Goal: Transaction & Acquisition: Purchase product/service

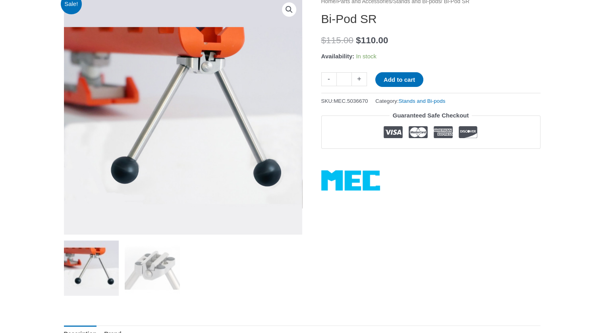
scroll to position [119, 0]
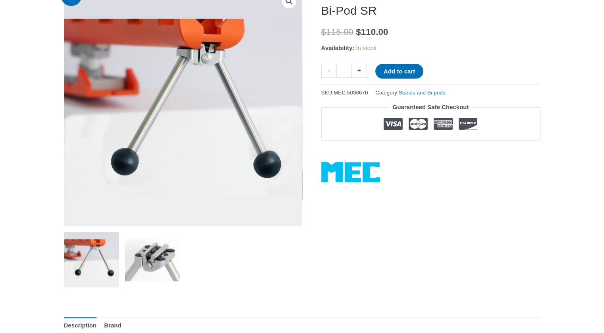
click at [151, 259] on img at bounding box center [152, 259] width 55 height 55
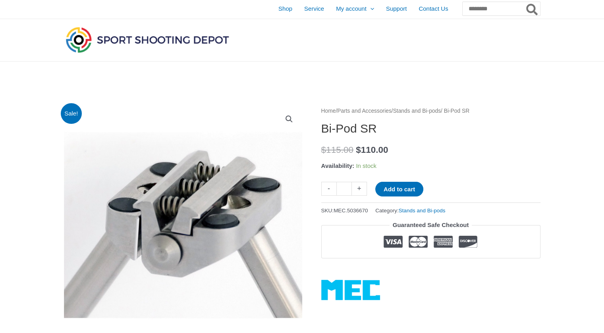
scroll to position [0, 0]
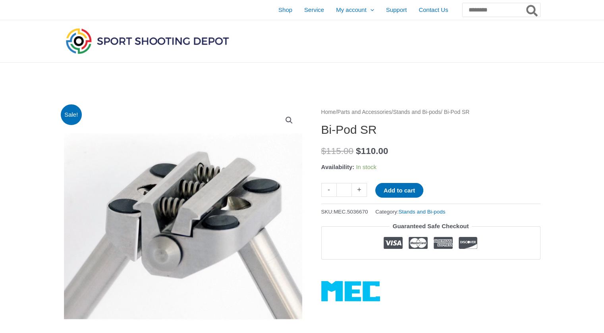
click at [407, 182] on div "Home / Parts and Accessories / Stands and Bi-pods / Bi-Pod SR Bi-Pod SR $ 115.0…" at bounding box center [430, 204] width 219 height 194
click at [402, 189] on button "Add to cart" at bounding box center [399, 190] width 48 height 15
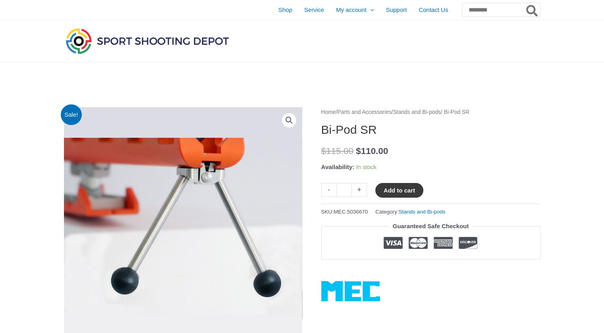
click at [403, 190] on button "Add to cart" at bounding box center [399, 190] width 48 height 15
click at [278, 9] on span "Shop" at bounding box center [285, 10] width 14 height 20
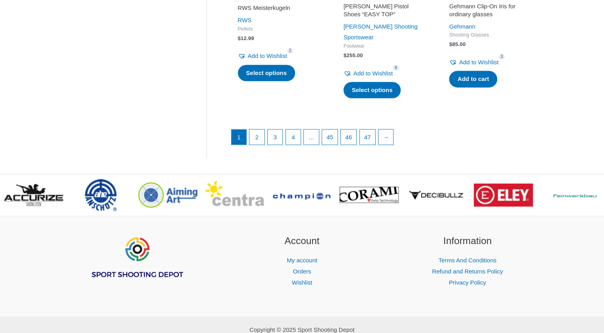
scroll to position [1151, 0]
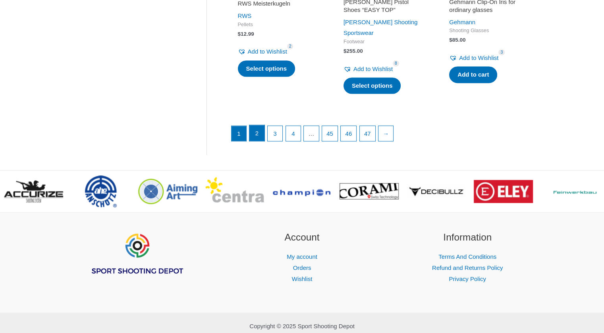
click at [252, 125] on link "2" at bounding box center [256, 133] width 15 height 16
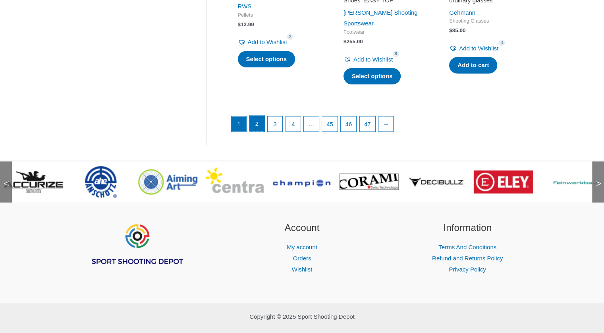
scroll to position [1167, 0]
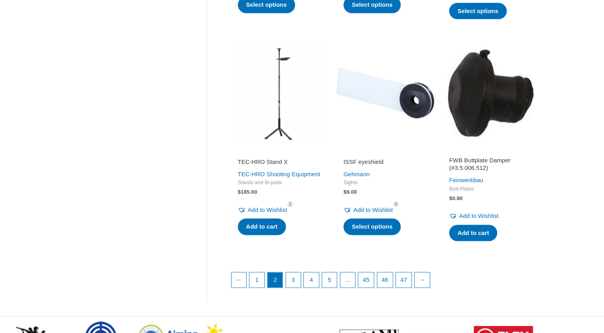
scroll to position [993, 0]
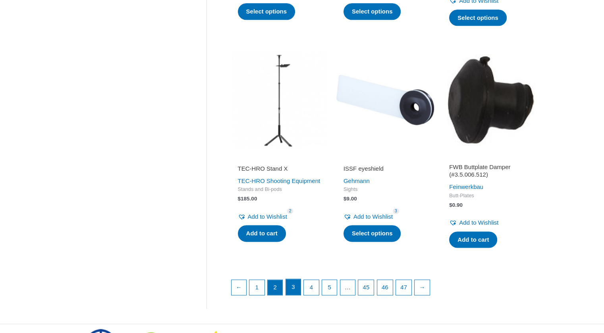
click at [295, 292] on link "3" at bounding box center [293, 287] width 15 height 16
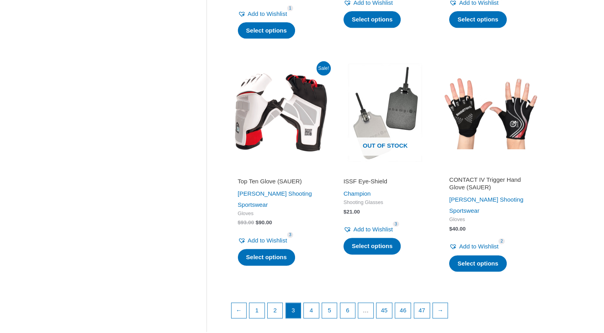
scroll to position [1032, 0]
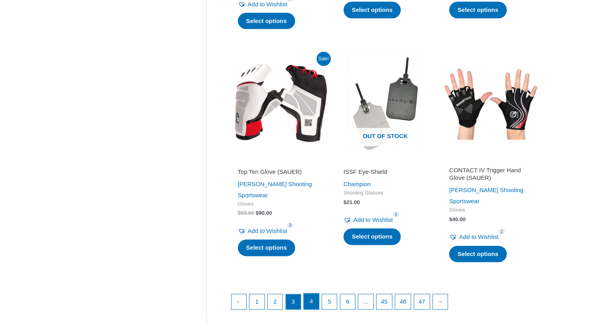
click at [318, 293] on link "4" at bounding box center [311, 301] width 15 height 16
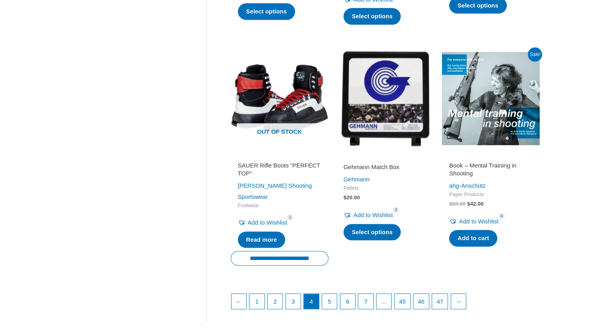
scroll to position [1032, 0]
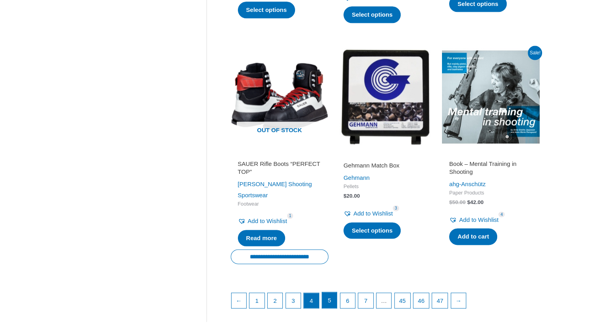
click at [332, 292] on link "5" at bounding box center [329, 300] width 15 height 16
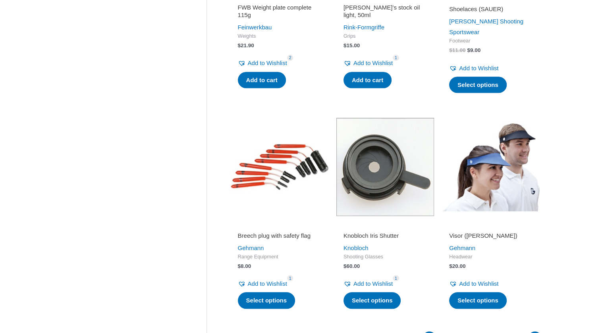
scroll to position [754, 0]
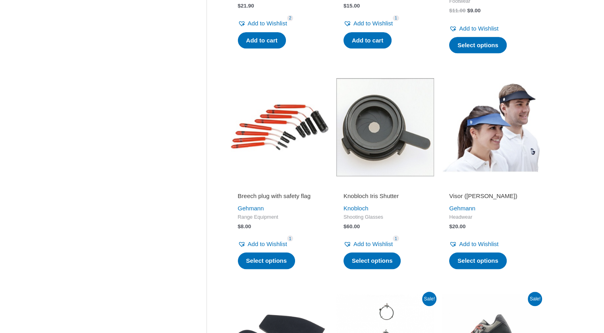
click at [492, 119] on img at bounding box center [491, 127] width 98 height 98
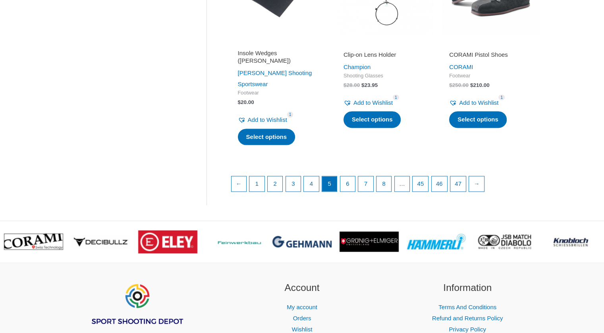
scroll to position [1112, 0]
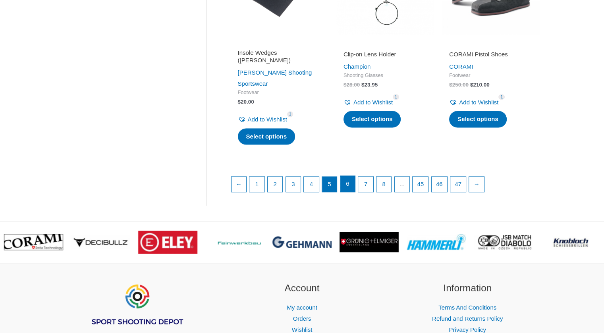
click at [349, 176] on link "6" at bounding box center [347, 184] width 15 height 16
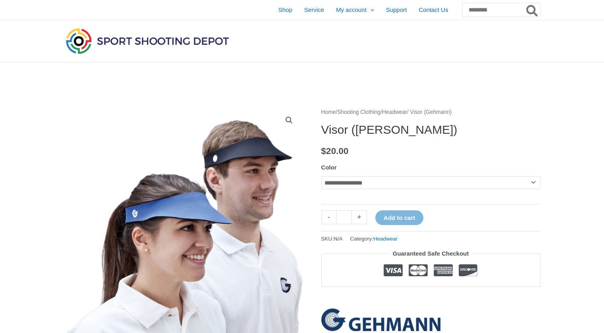
click at [386, 183] on select "**********" at bounding box center [430, 182] width 219 height 13
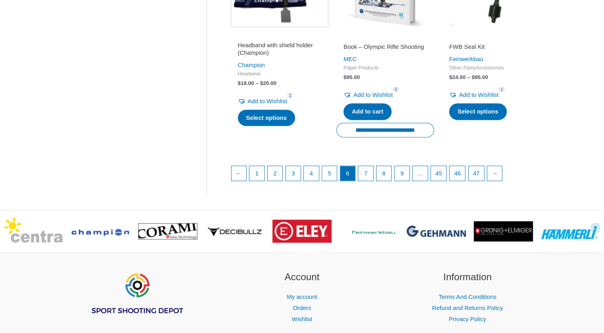
scroll to position [1231, 0]
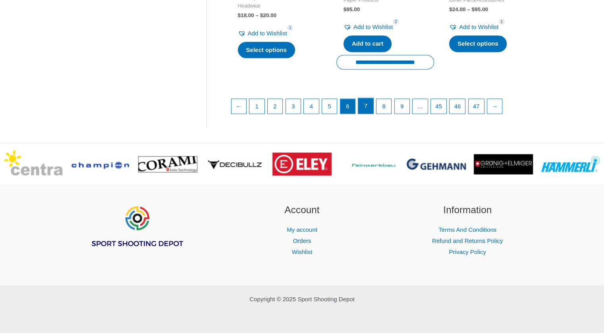
click at [362, 108] on link "7" at bounding box center [365, 106] width 15 height 16
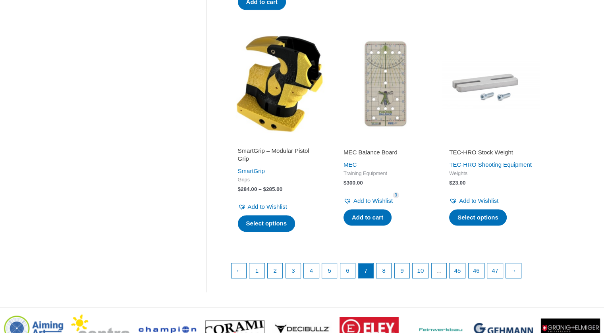
scroll to position [1112, 0]
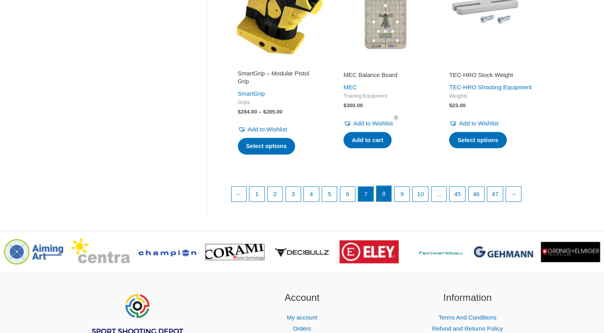
click at [390, 186] on link "8" at bounding box center [383, 194] width 15 height 16
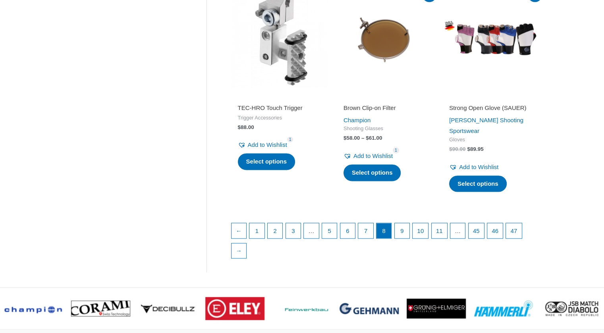
scroll to position [1112, 0]
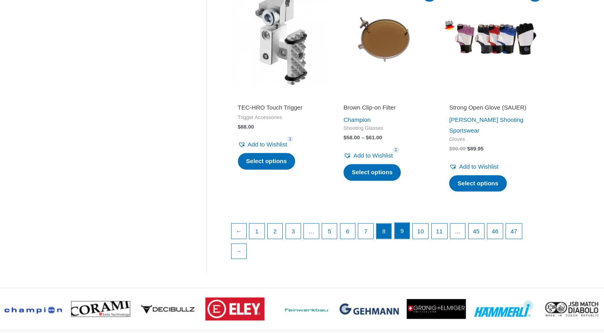
click at [403, 223] on link "9" at bounding box center [402, 231] width 15 height 16
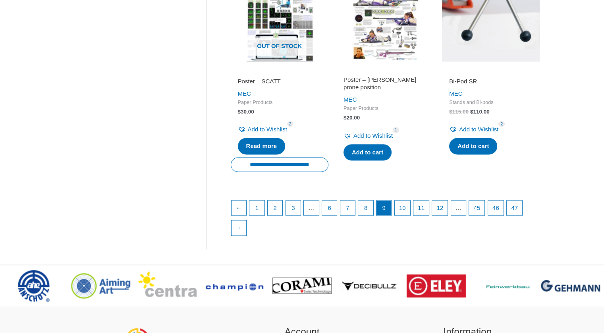
scroll to position [1151, 0]
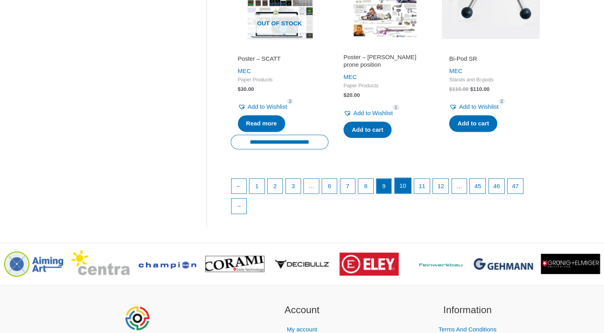
click at [404, 194] on link "10" at bounding box center [403, 186] width 16 height 16
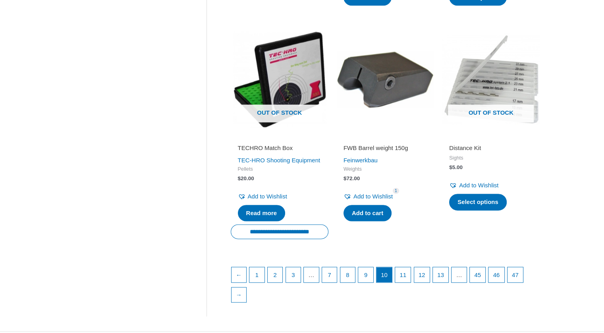
scroll to position [1072, 0]
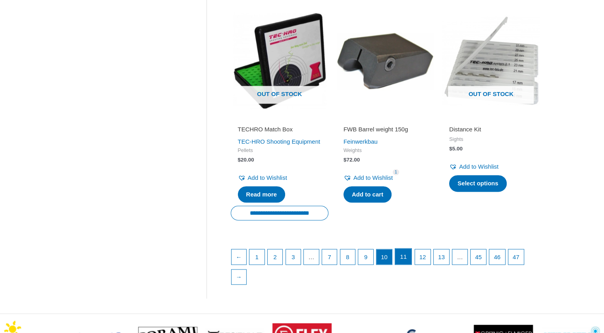
click at [405, 262] on link "11" at bounding box center [403, 257] width 16 height 16
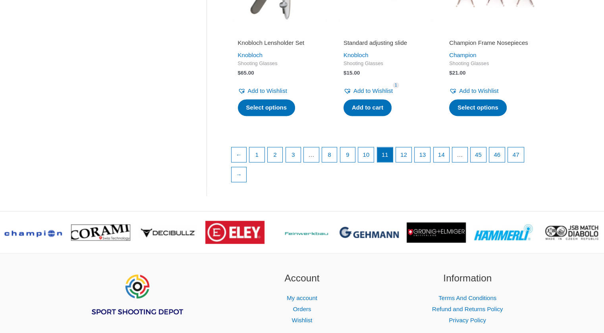
scroll to position [1151, 0]
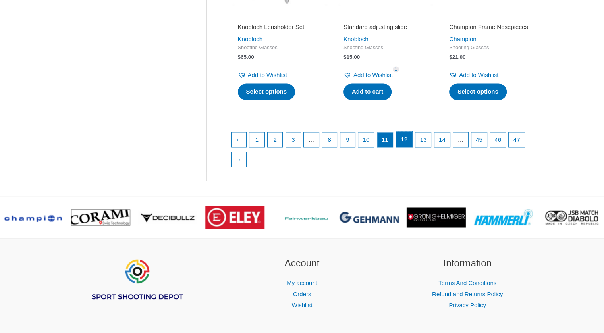
click at [403, 147] on link "12" at bounding box center [404, 139] width 16 height 16
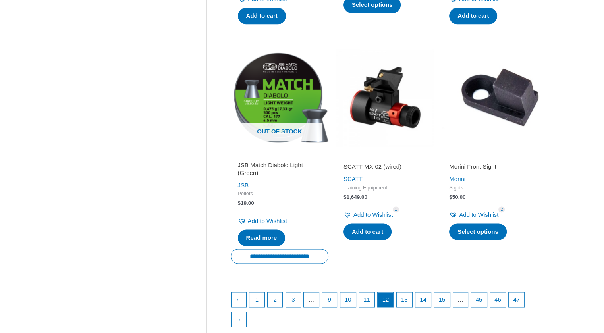
scroll to position [1032, 0]
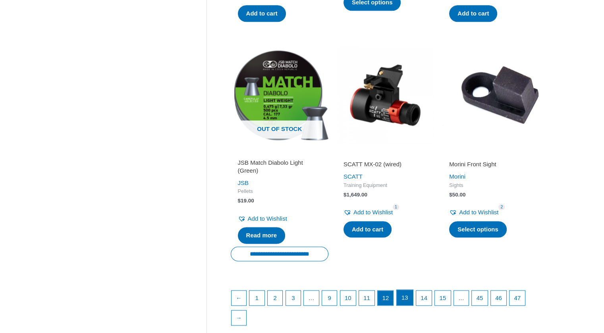
click at [407, 299] on link "13" at bounding box center [405, 298] width 16 height 16
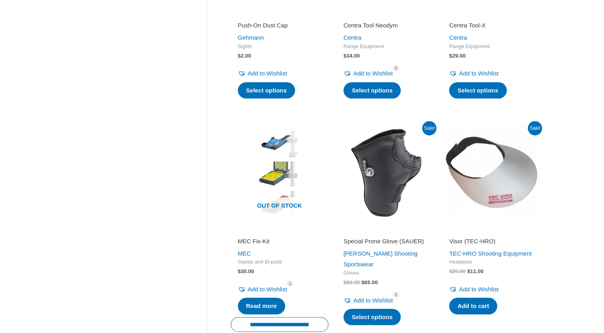
scroll to position [556, 0]
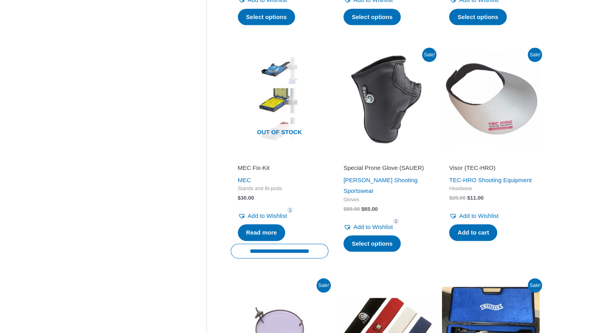
click at [481, 116] on img at bounding box center [491, 99] width 98 height 98
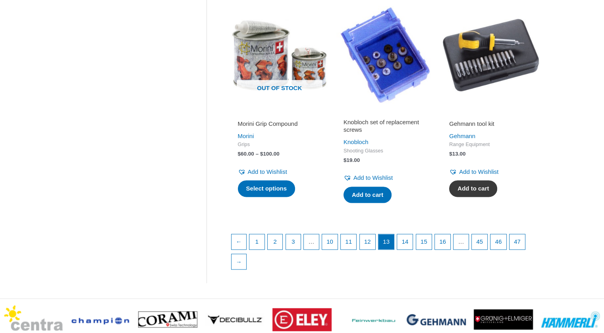
scroll to position [1072, 0]
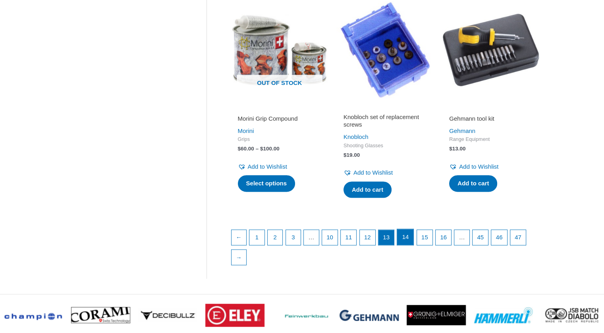
click at [411, 236] on link "14" at bounding box center [405, 237] width 16 height 16
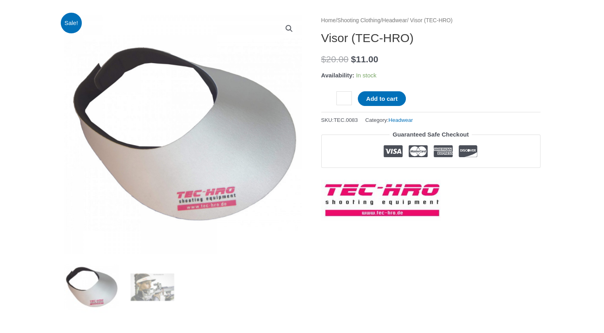
scroll to position [79, 0]
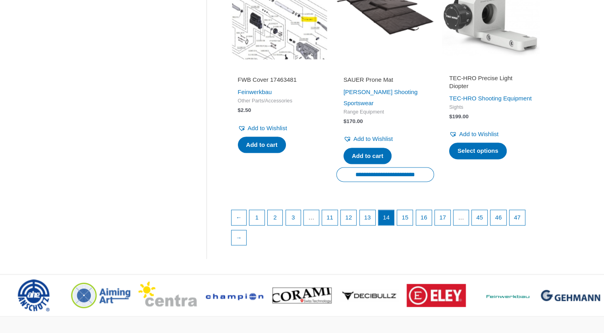
scroll to position [1112, 0]
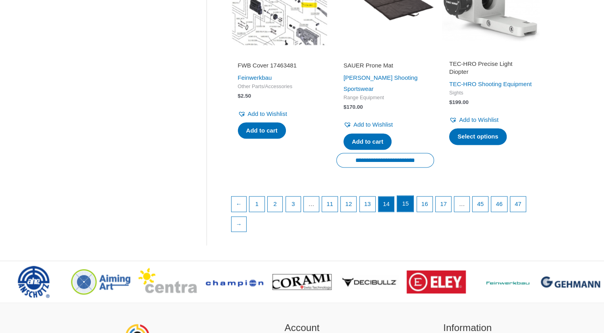
click at [413, 212] on link "15" at bounding box center [405, 204] width 16 height 16
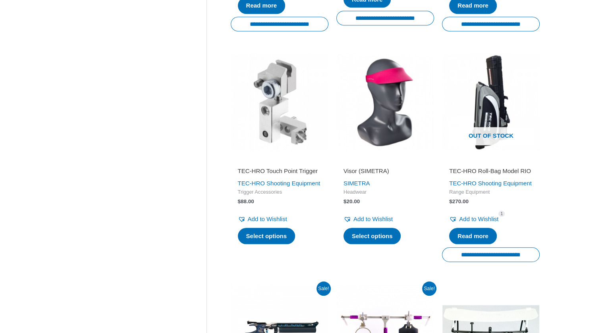
scroll to position [596, 0]
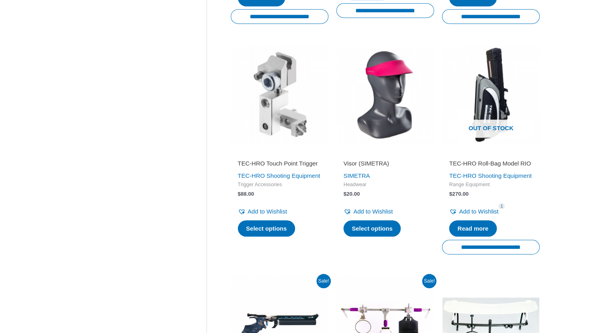
click at [392, 77] on img at bounding box center [385, 95] width 98 height 98
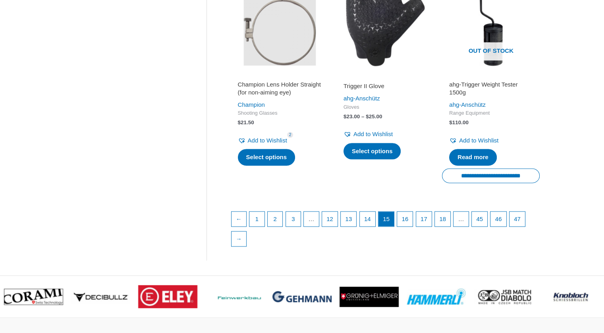
scroll to position [1151, 0]
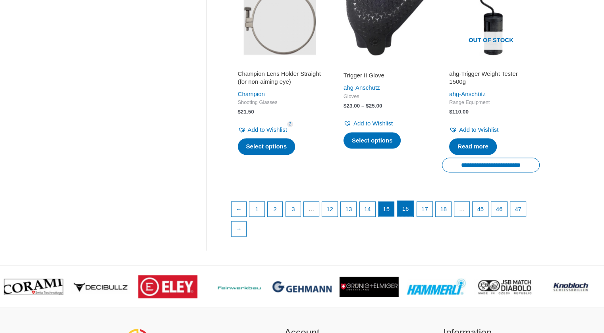
click at [413, 217] on link "16" at bounding box center [405, 209] width 16 height 16
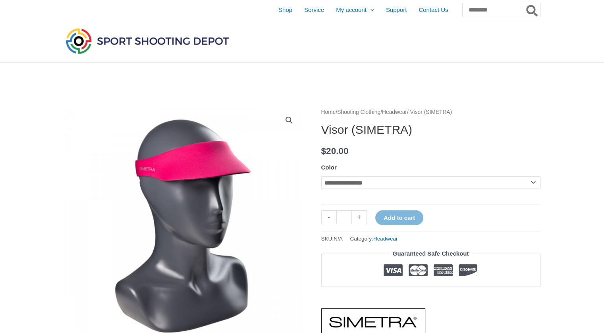
click at [373, 188] on select "**********" at bounding box center [430, 182] width 219 height 13
select select "****"
click at [321, 176] on select "**********" at bounding box center [430, 182] width 219 height 13
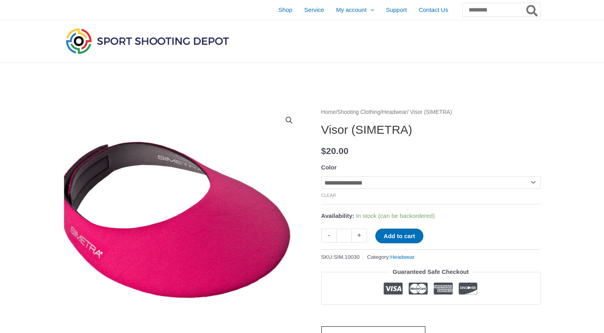
click at [276, 305] on img at bounding box center [175, 220] width 258 height 258
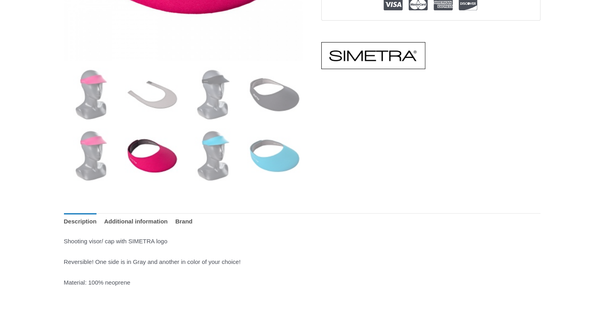
scroll to position [318, 0]
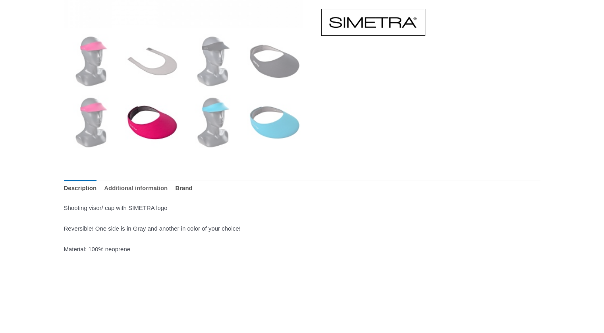
click at [154, 184] on link "Additional information" at bounding box center [136, 188] width 64 height 17
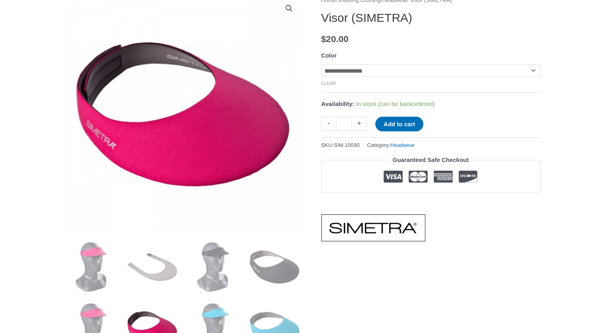
scroll to position [79, 0]
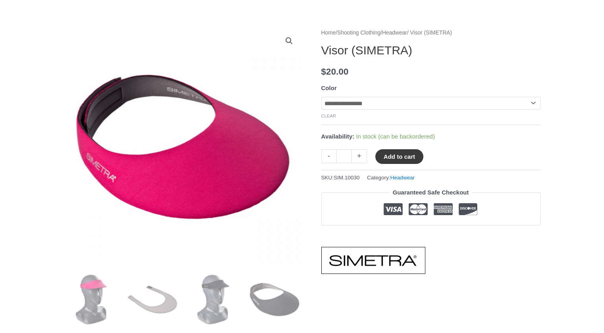
click at [402, 158] on button "Add to cart" at bounding box center [399, 156] width 48 height 15
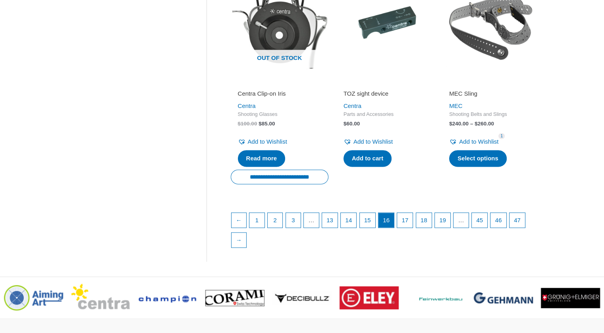
scroll to position [1151, 0]
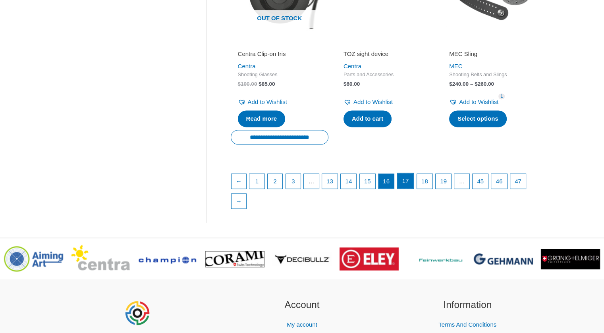
click at [410, 189] on link "17" at bounding box center [405, 181] width 16 height 16
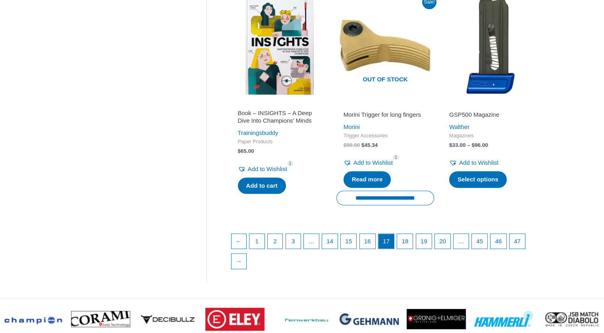
scroll to position [1112, 0]
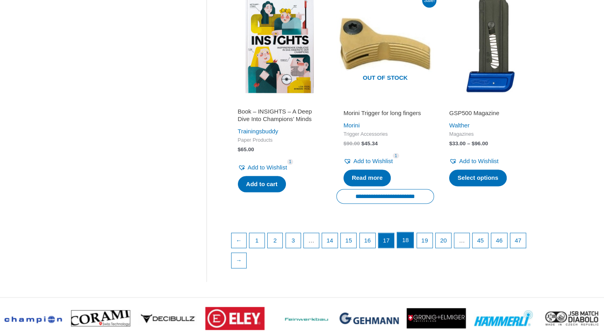
click at [412, 233] on link "18" at bounding box center [405, 240] width 16 height 16
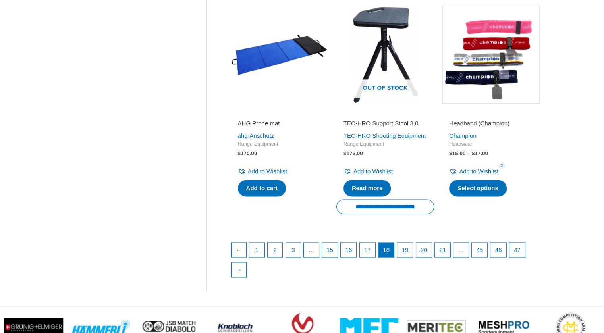
scroll to position [1072, 0]
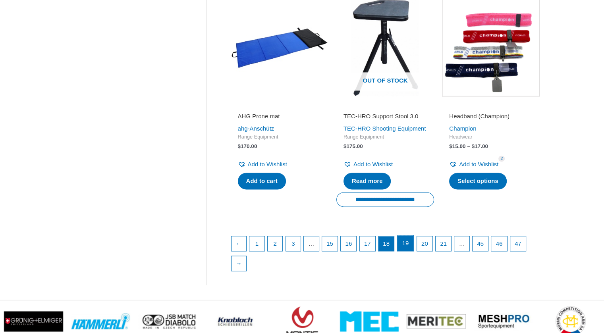
click at [413, 251] on link "19" at bounding box center [405, 243] width 16 height 16
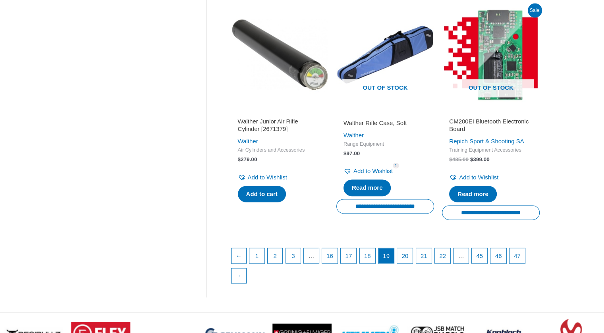
scroll to position [1112, 0]
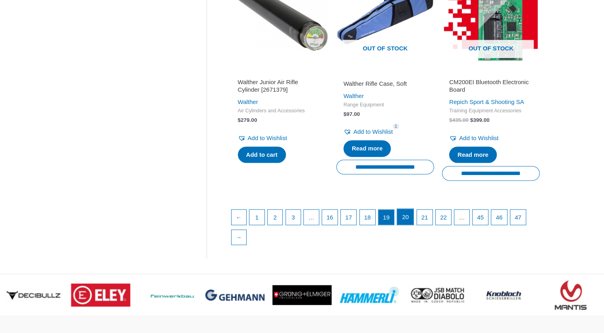
click at [413, 214] on link "20" at bounding box center [405, 217] width 16 height 16
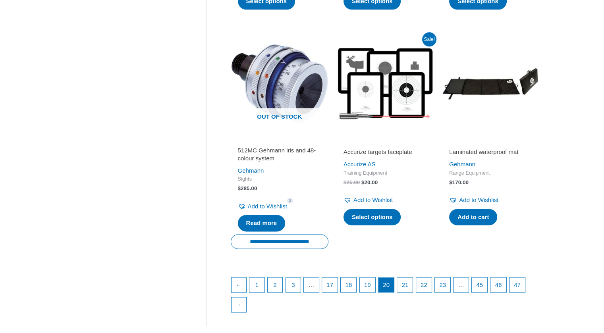
scroll to position [1072, 0]
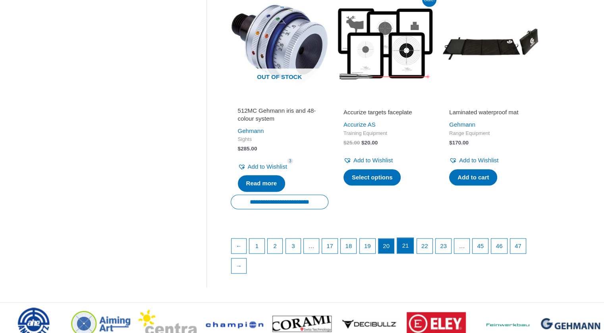
click at [409, 249] on link "21" at bounding box center [405, 246] width 16 height 16
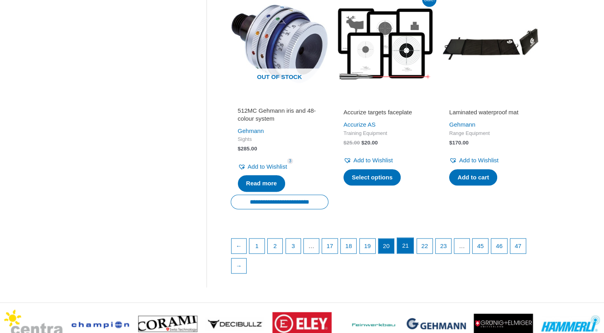
click at [409, 250] on link "21" at bounding box center [405, 246] width 16 height 16
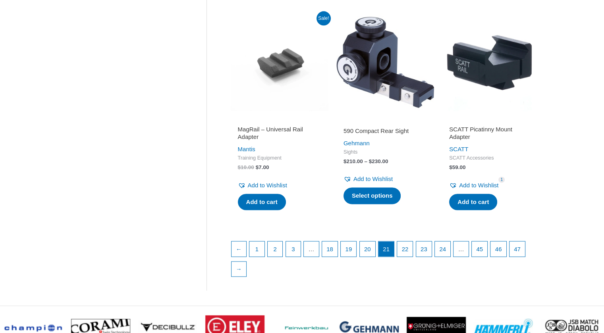
scroll to position [1112, 0]
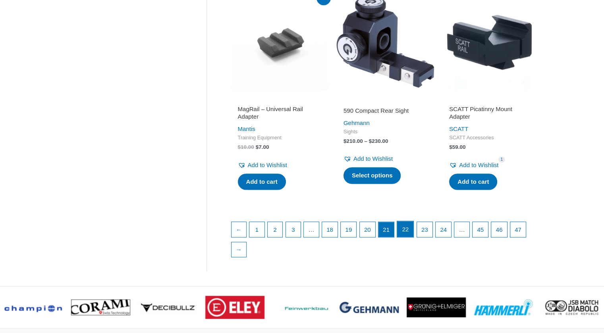
click at [412, 221] on link "22" at bounding box center [405, 229] width 16 height 16
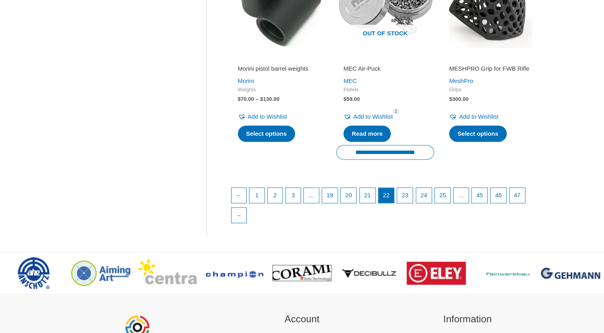
scroll to position [1151, 0]
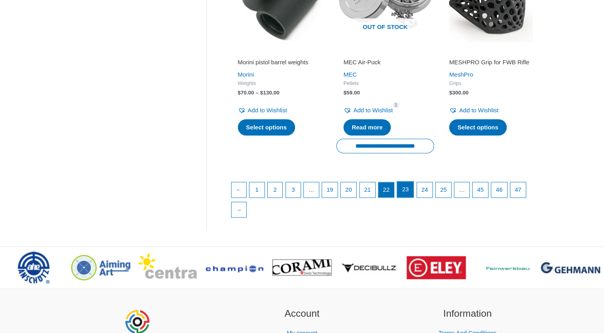
click at [408, 186] on link "23" at bounding box center [405, 189] width 16 height 16
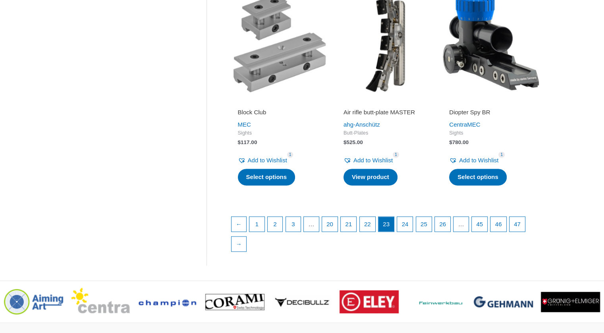
scroll to position [1072, 0]
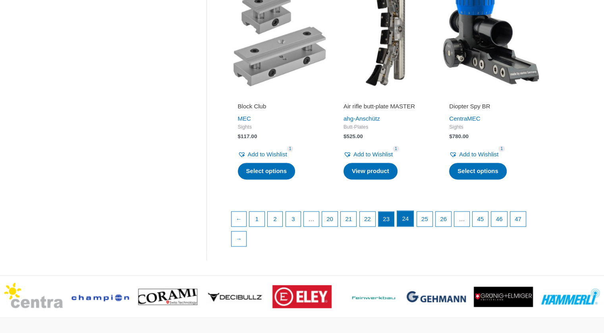
click at [413, 218] on link "24" at bounding box center [405, 219] width 16 height 16
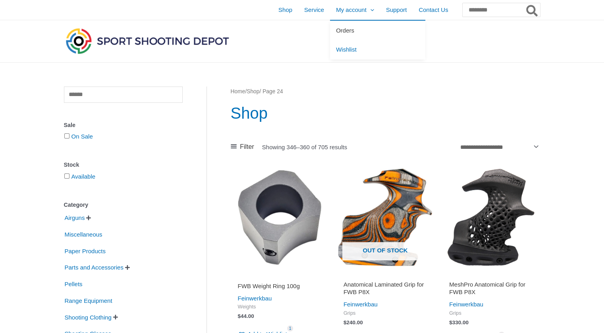
click at [336, 30] on span "Orders" at bounding box center [345, 30] width 18 height 7
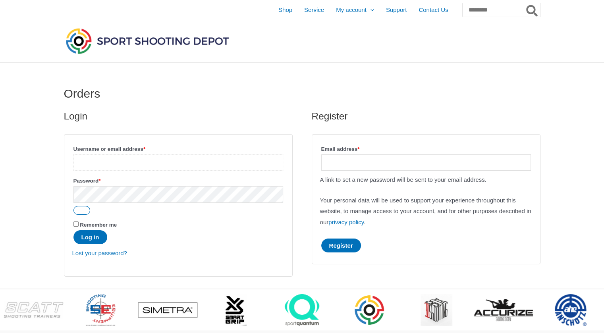
click at [133, 166] on input "Username or email address * Required" at bounding box center [178, 162] width 210 height 16
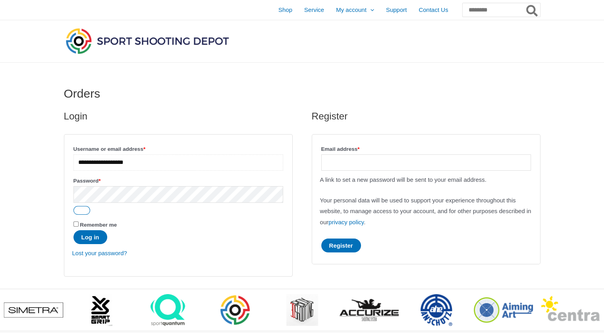
type input "**********"
click at [94, 238] on button "Log in" at bounding box center [90, 237] width 34 height 14
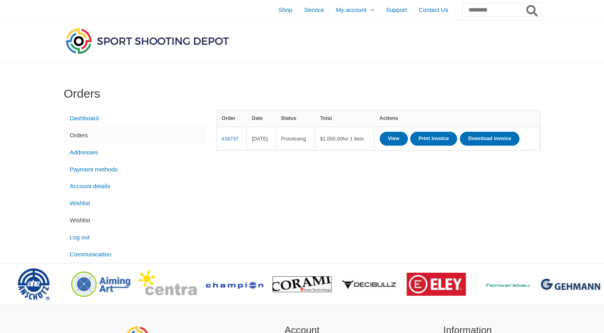
scroll to position [40, 0]
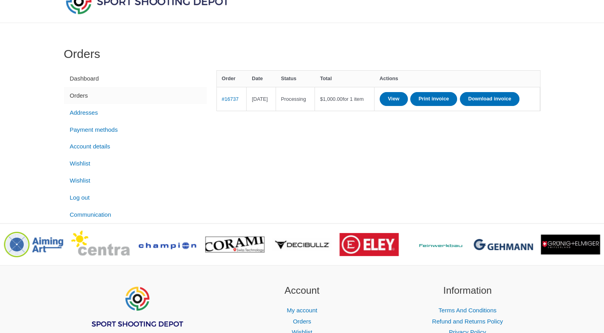
click at [84, 79] on link "Dashboard" at bounding box center [135, 78] width 143 height 17
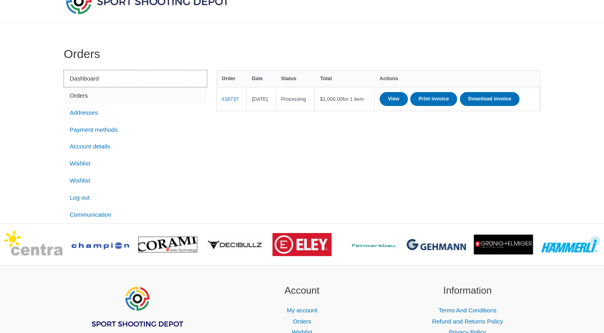
scroll to position [30, 0]
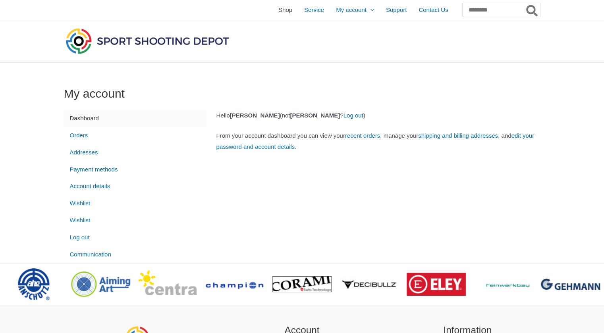
click at [278, 11] on span "Shop" at bounding box center [285, 10] width 14 height 20
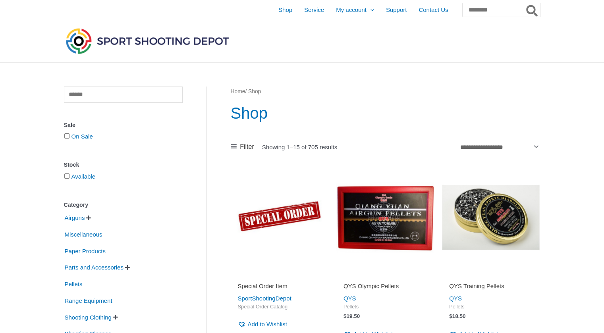
click at [91, 44] on img at bounding box center [147, 40] width 167 height 29
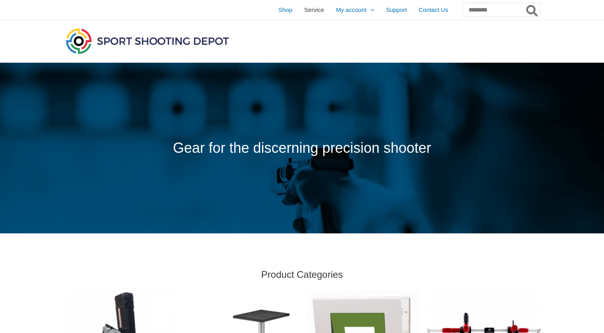
click at [304, 9] on span "Service" at bounding box center [314, 10] width 20 height 20
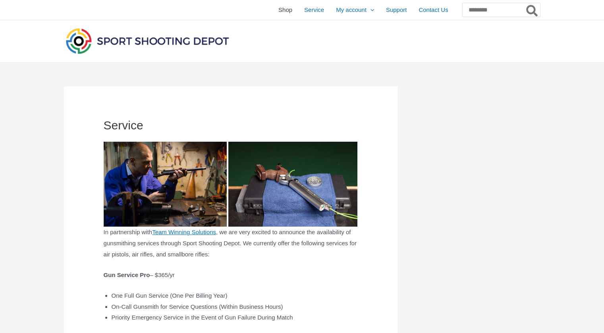
click at [278, 10] on span "Shop" at bounding box center [285, 10] width 14 height 20
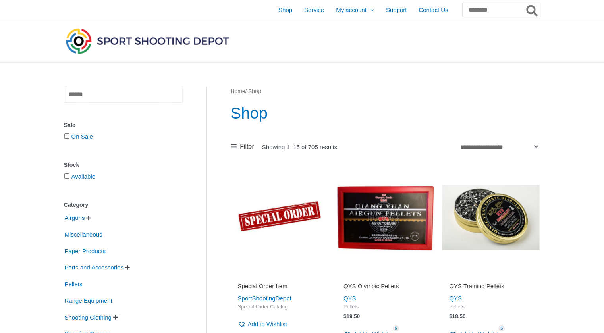
click at [125, 95] on input "text" at bounding box center [123, 95] width 119 height 16
type input "*****"
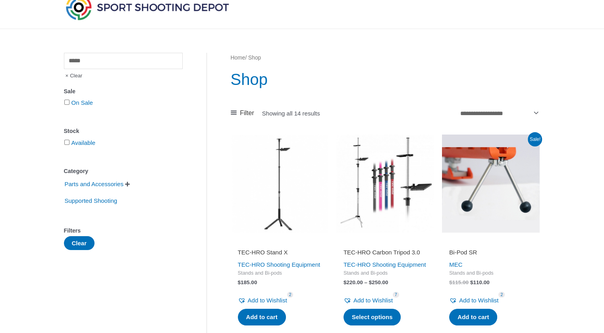
scroll to position [79, 0]
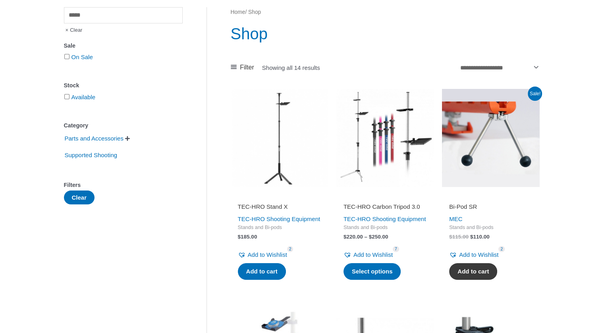
click at [486, 271] on link "Add to cart" at bounding box center [473, 271] width 48 height 17
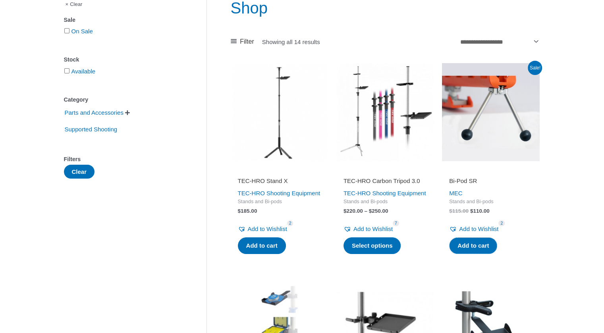
scroll to position [119, 0]
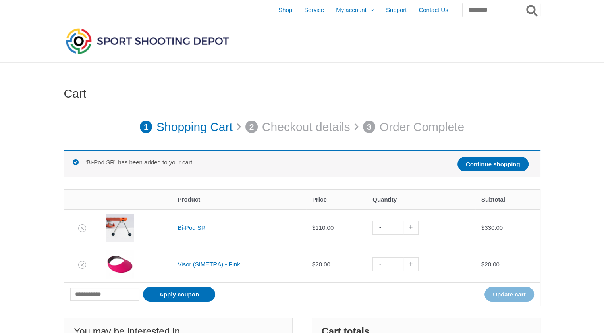
click at [381, 226] on link "-" at bounding box center [379, 228] width 15 height 14
type input "*"
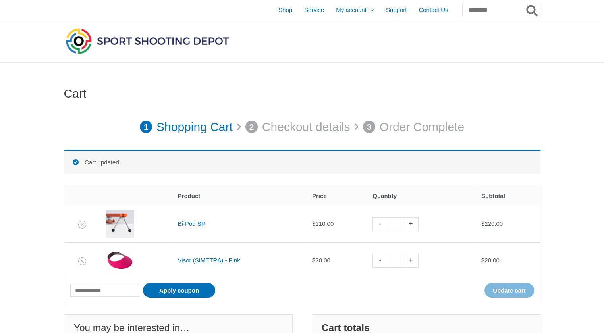
click at [384, 226] on link "-" at bounding box center [379, 224] width 15 height 14
type input "*"
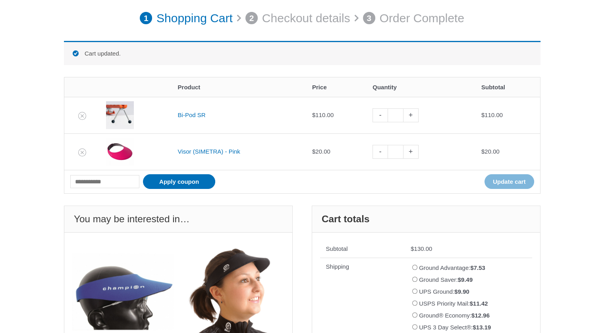
scroll to position [110, 0]
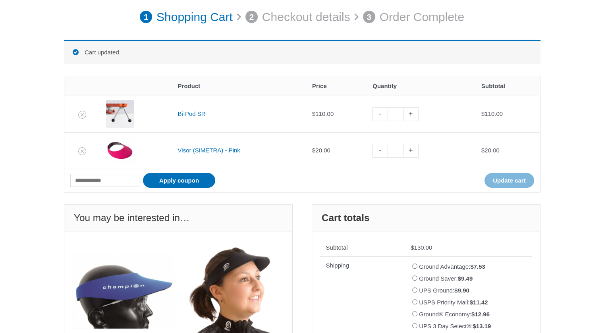
click at [120, 152] on img at bounding box center [120, 151] width 28 height 28
click at [80, 150] on icon "Remove Visor (SIMETRA) - Pink from cart" at bounding box center [82, 152] width 6 height 6
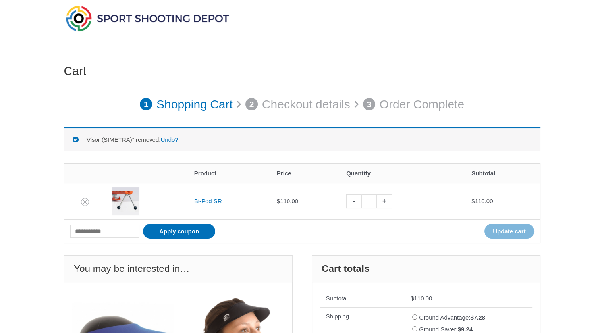
scroll to position [0, 0]
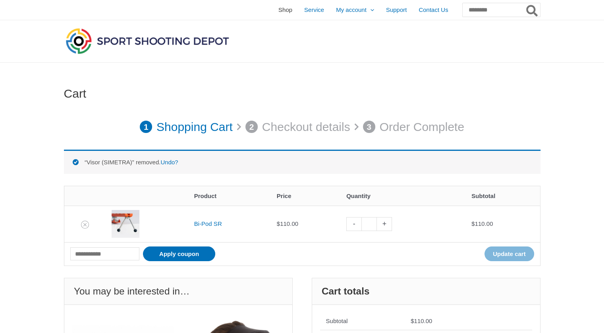
click at [278, 11] on span "Shop" at bounding box center [285, 10] width 14 height 20
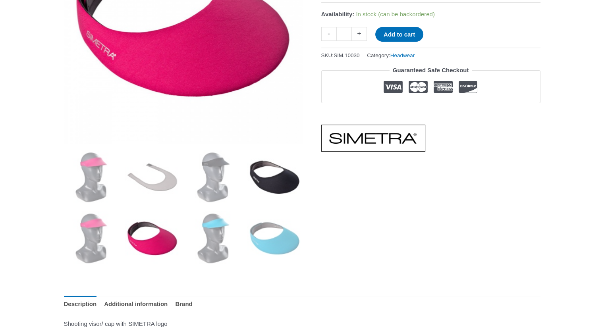
scroll to position [318, 0]
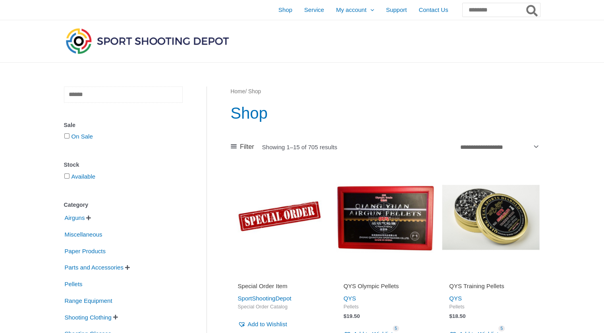
click at [89, 100] on input "text" at bounding box center [123, 95] width 119 height 16
type input "*****"
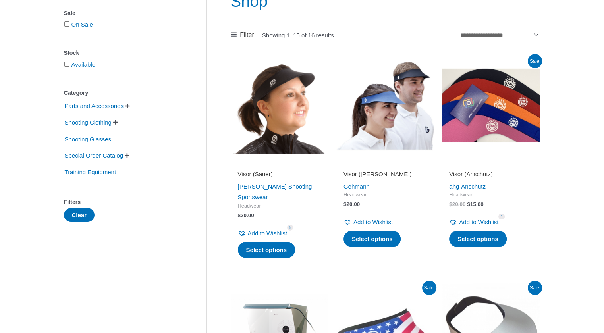
scroll to position [119, 0]
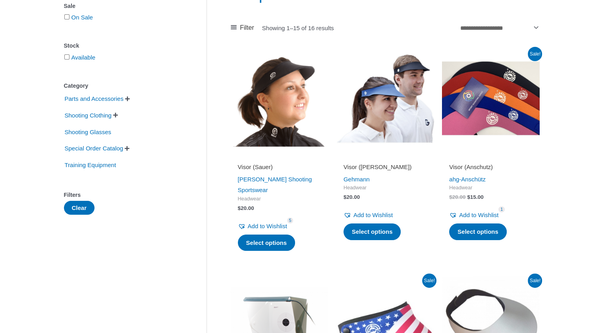
click at [520, 104] on img at bounding box center [491, 98] width 98 height 98
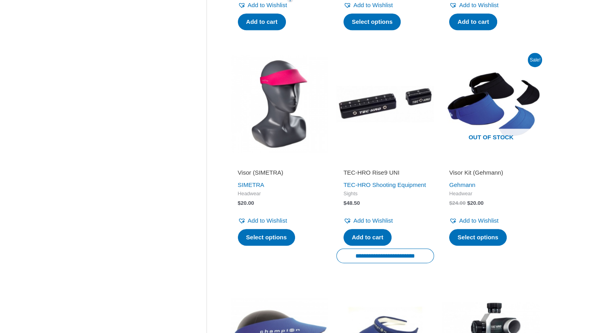
scroll to position [510, 0]
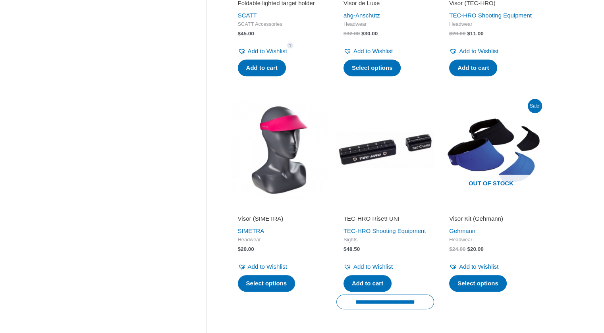
click at [286, 139] on img at bounding box center [280, 150] width 98 height 98
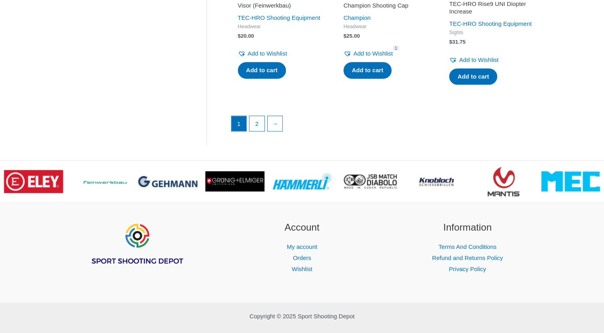
scroll to position [1225, 0]
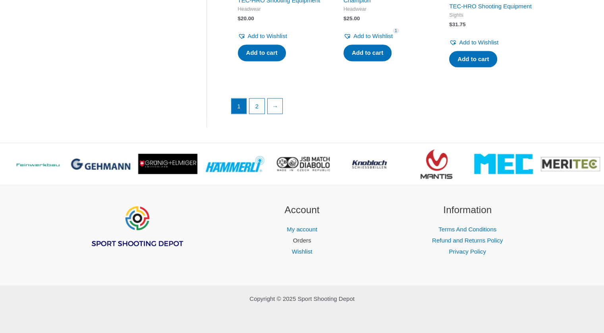
click at [301, 241] on link "Orders" at bounding box center [302, 240] width 18 height 7
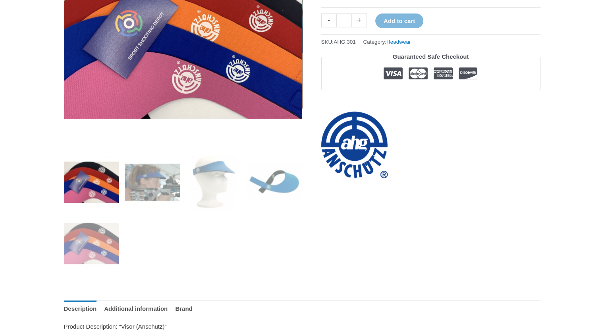
scroll to position [199, 0]
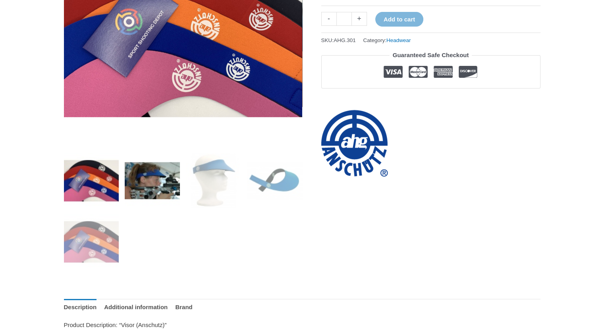
click at [160, 183] on img at bounding box center [152, 180] width 55 height 55
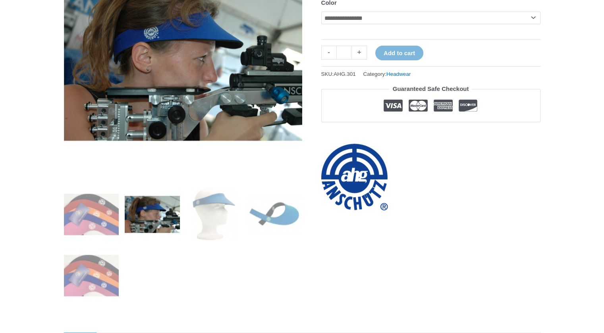
scroll to position [119, 0]
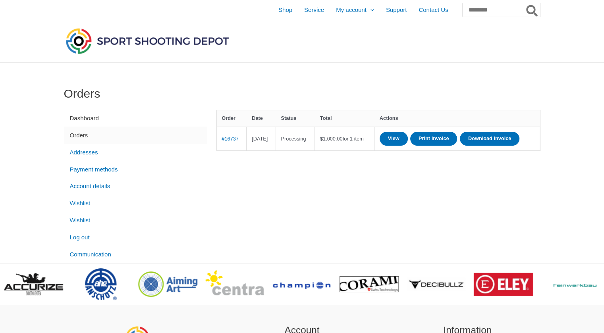
click at [80, 115] on link "Dashboard" at bounding box center [135, 118] width 143 height 17
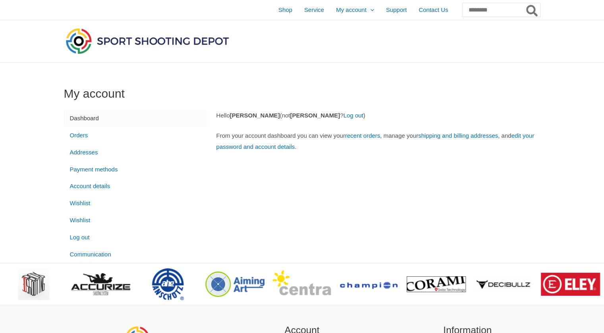
click at [109, 40] on img at bounding box center [147, 40] width 167 height 29
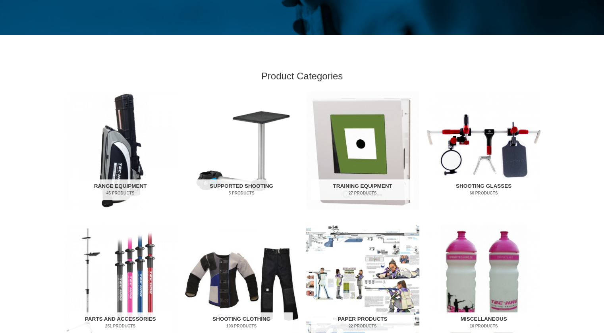
scroll to position [159, 0]
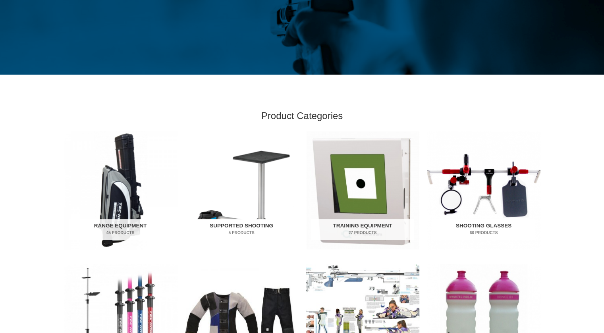
click at [265, 160] on img "Visit product category Supported Shooting" at bounding box center [241, 190] width 113 height 118
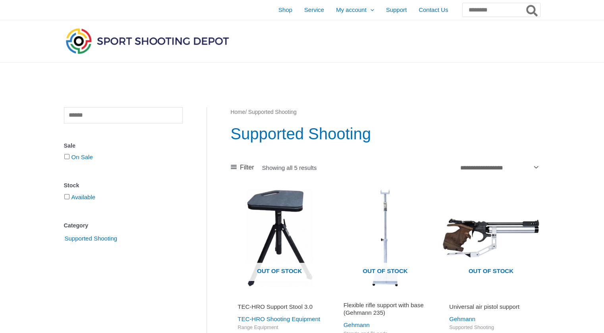
click at [580, 6] on div "Shop Service My account Menu Toggle Orders Wishlist Support Contact Us Search f…" at bounding box center [302, 10] width 604 height 20
click at [336, 52] on span "Wishlist" at bounding box center [346, 49] width 21 height 7
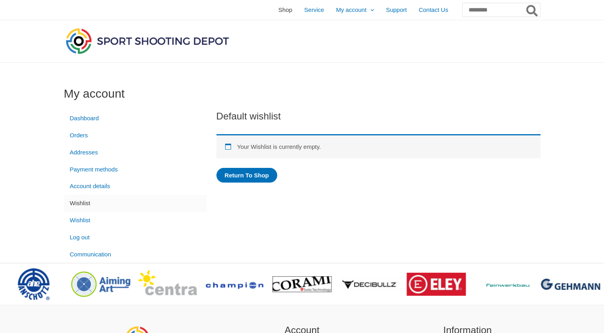
click at [278, 10] on span "Shop" at bounding box center [285, 10] width 14 height 20
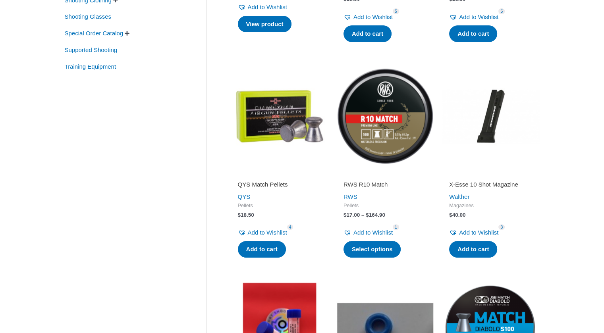
scroll to position [318, 0]
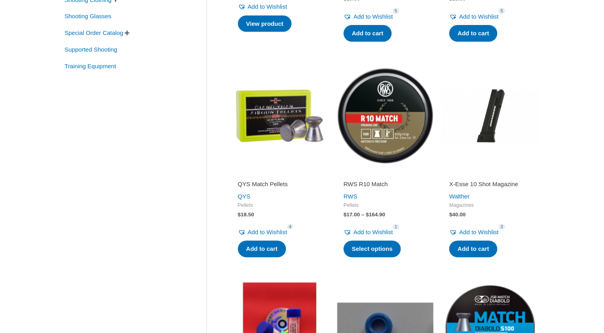
click at [267, 139] on img at bounding box center [280, 116] width 98 height 98
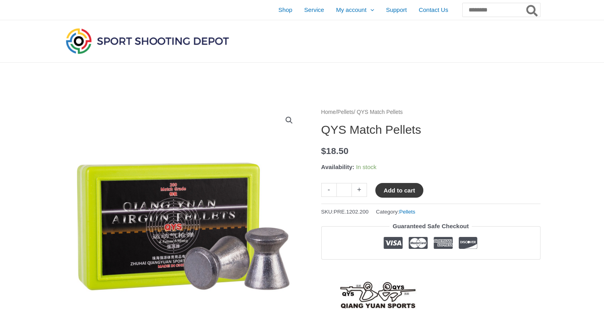
click at [391, 190] on button "Add to cart" at bounding box center [399, 190] width 48 height 15
click at [457, 193] on link "View cart" at bounding box center [446, 190] width 29 height 14
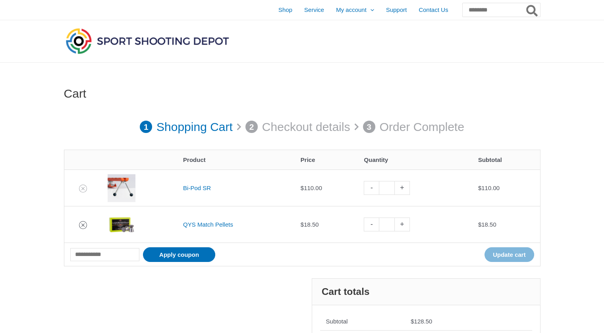
click at [80, 225] on icon "Remove QYS Match Pellets from cart" at bounding box center [83, 225] width 6 height 6
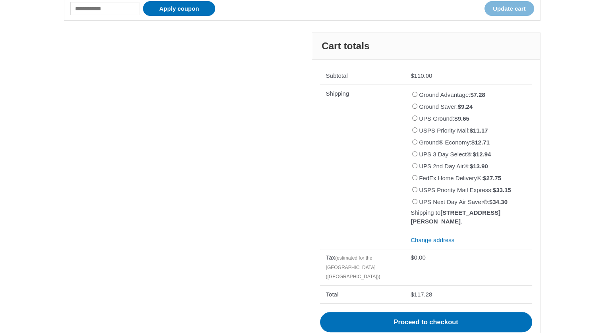
scroll to position [269, 0]
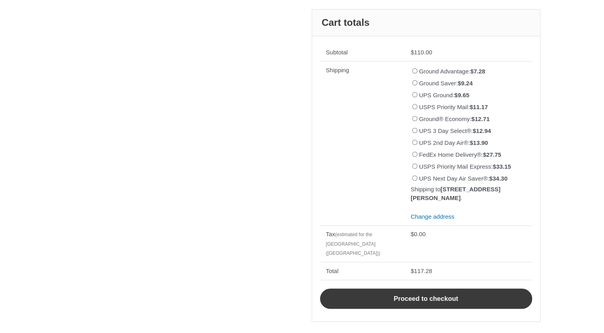
click at [453, 298] on link "Proceed to checkout" at bounding box center [426, 299] width 212 height 21
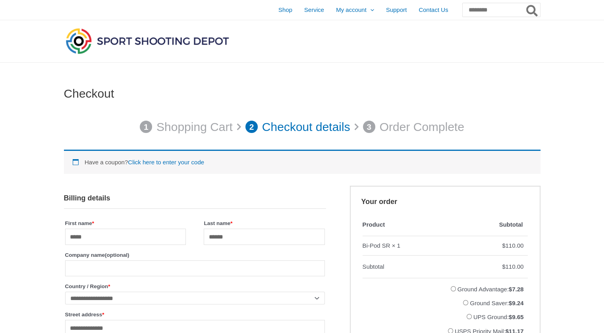
select select "**"
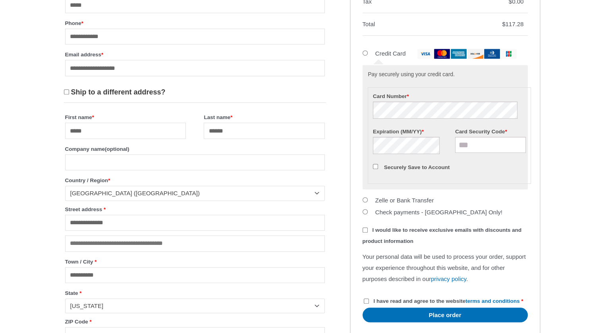
scroll to position [437, 0]
click at [462, 152] on input "Card Security Code *" at bounding box center [490, 145] width 71 height 16
type input "***"
click at [451, 183] on fieldset "Payment Info Card Number * Expiration (MM/YY) * Card Security Code * *** Secure…" at bounding box center [449, 135] width 163 height 96
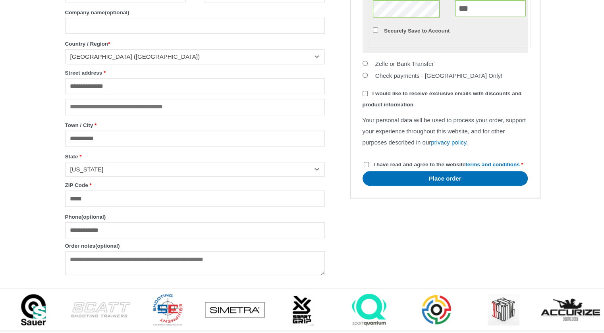
scroll to position [596, 0]
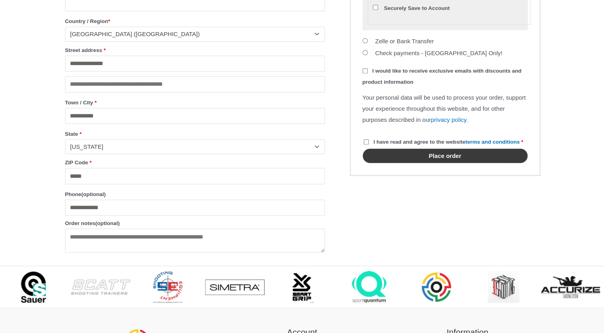
click at [426, 163] on button "Place order" at bounding box center [445, 156] width 165 height 15
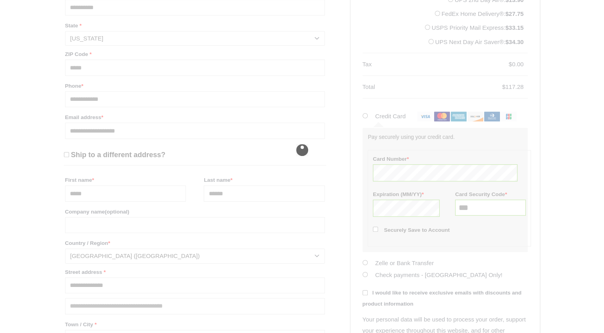
scroll to position [372, 0]
